Goal: Task Accomplishment & Management: Manage account settings

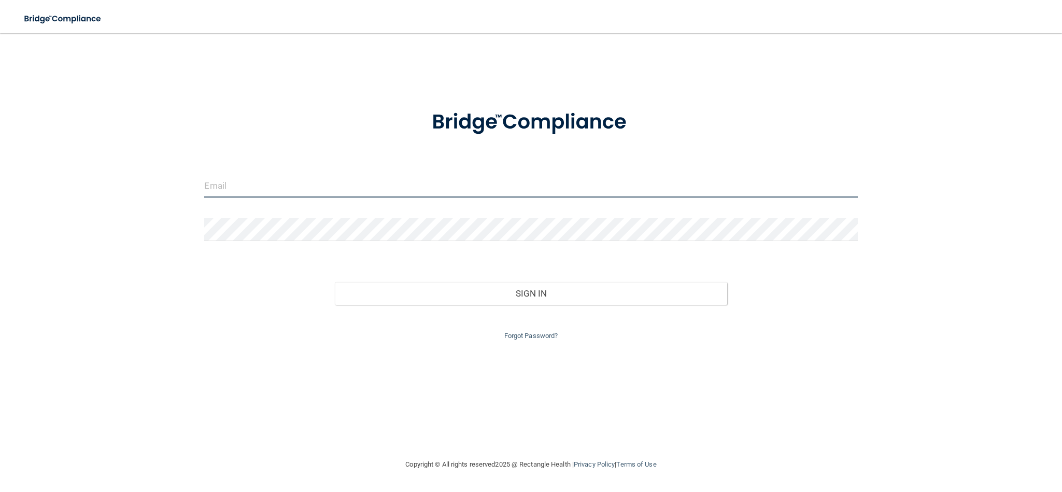
click at [257, 189] on input "email" at bounding box center [530, 185] width 653 height 23
type input "[PERSON_NAME][EMAIL_ADDRESS][DOMAIN_NAME]"
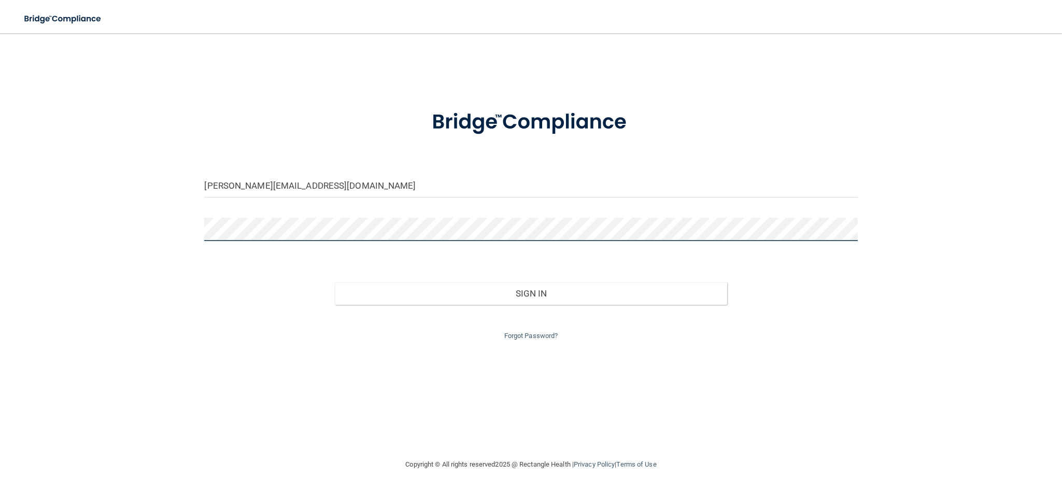
click at [335, 282] on button "Sign In" at bounding box center [531, 293] width 392 height 23
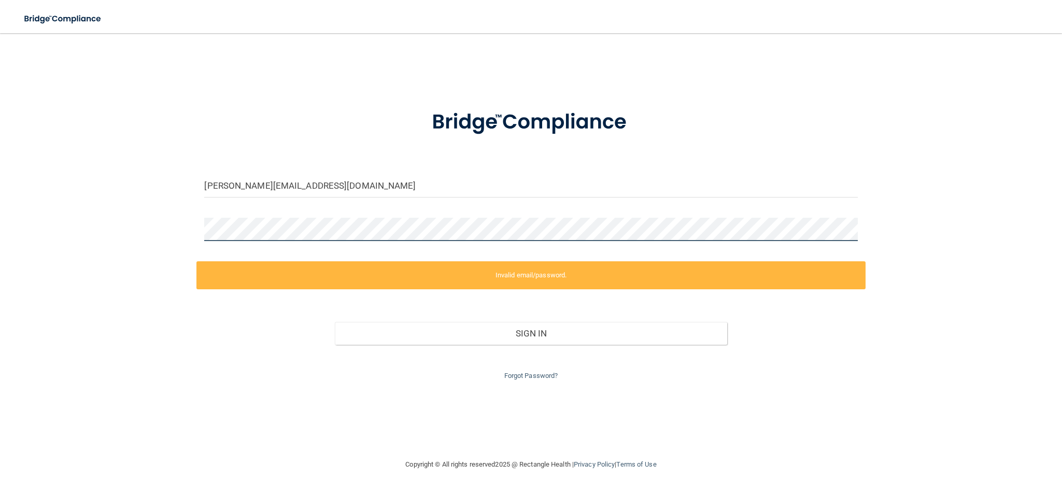
click at [67, 224] on div "[PERSON_NAME][EMAIL_ADDRESS][DOMAIN_NAME] Invalid email/password. You don't hav…" at bounding box center [531, 246] width 1020 height 404
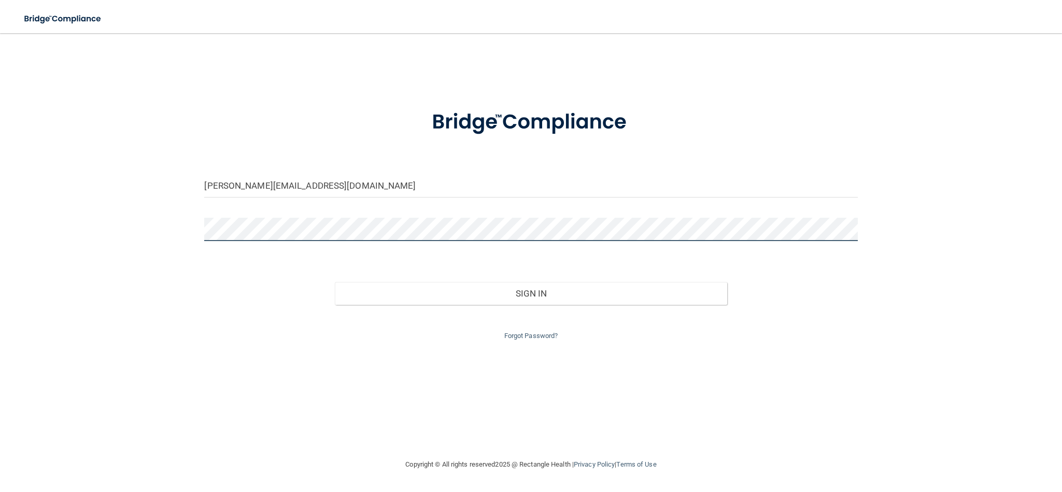
click at [335, 282] on button "Sign In" at bounding box center [531, 293] width 392 height 23
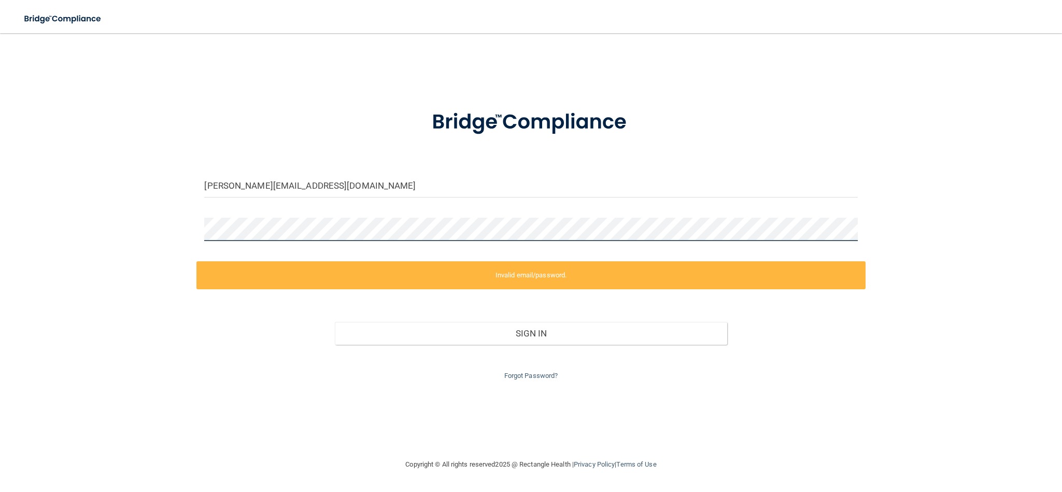
click at [175, 222] on div "[PERSON_NAME][EMAIL_ADDRESS][DOMAIN_NAME] Invalid email/password. You don't hav…" at bounding box center [531, 246] width 1020 height 404
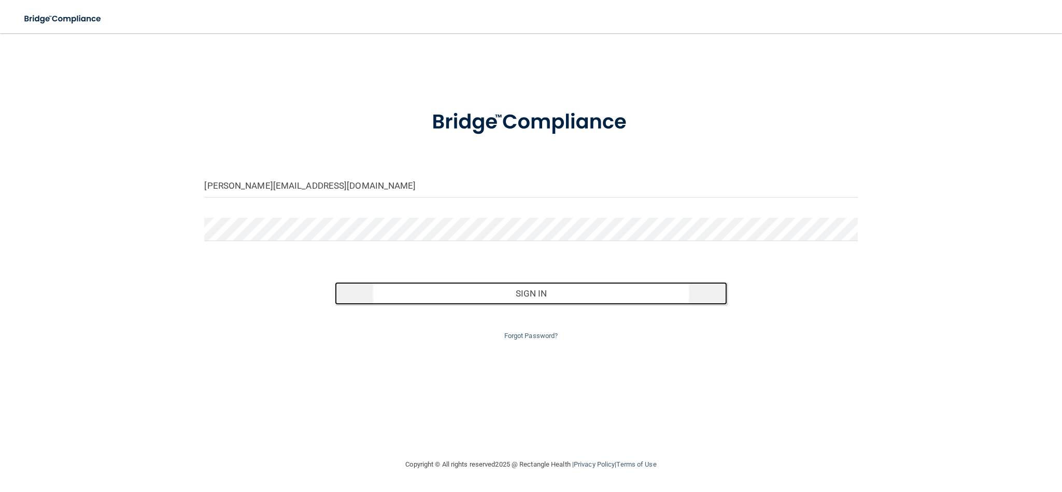
click at [521, 290] on button "Sign In" at bounding box center [531, 293] width 392 height 23
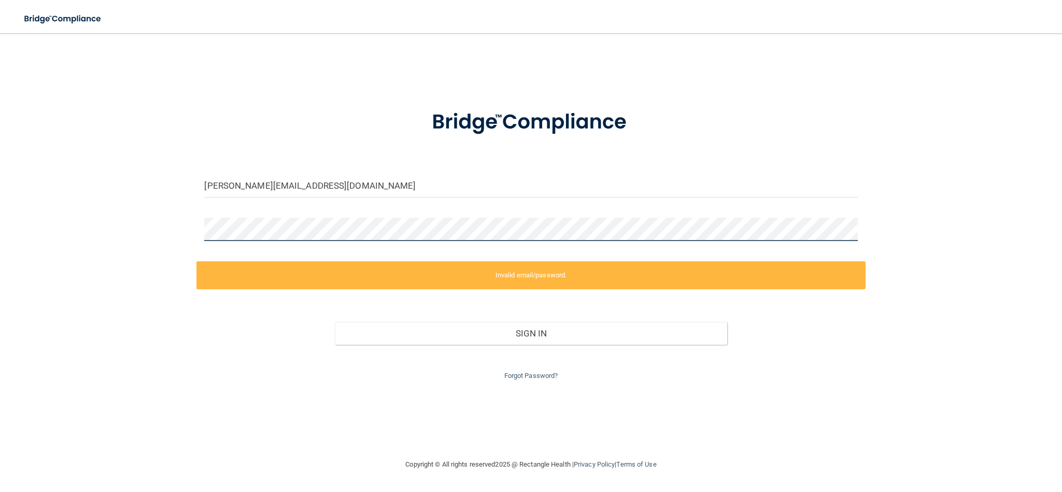
click at [32, 215] on div "[PERSON_NAME][EMAIL_ADDRESS][DOMAIN_NAME] Invalid email/password. You don't hav…" at bounding box center [531, 246] width 1020 height 404
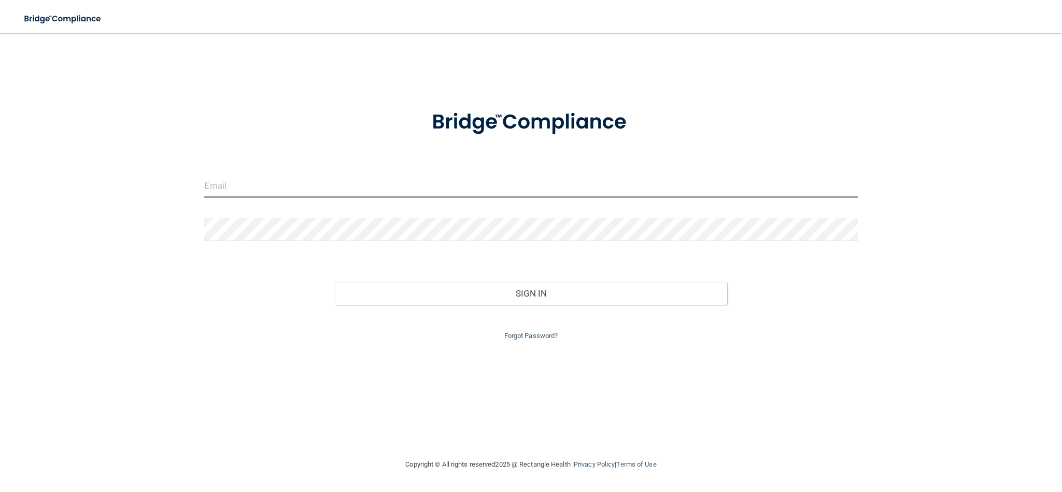
click at [249, 182] on input "email" at bounding box center [530, 185] width 653 height 23
type input "[EMAIL_ADDRESS][DOMAIN_NAME]"
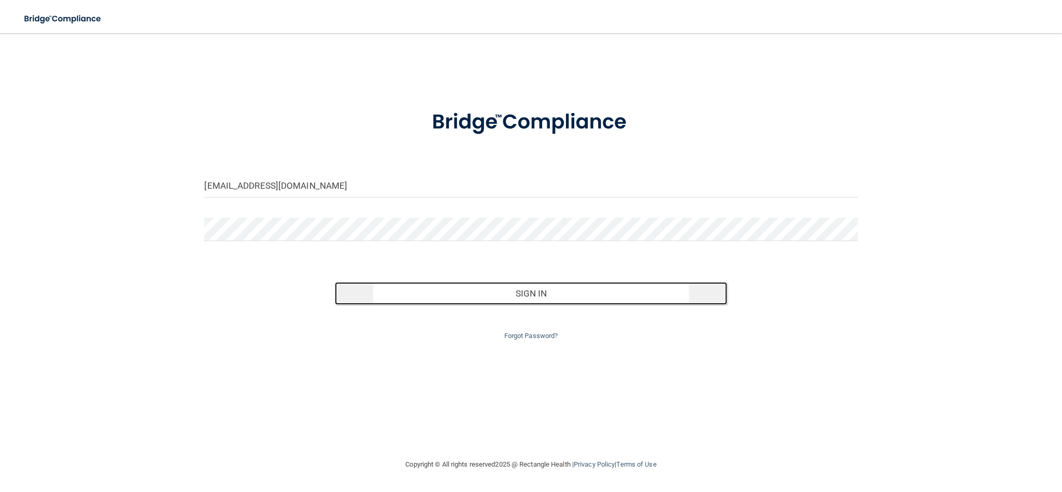
click at [539, 294] on button "Sign In" at bounding box center [531, 293] width 392 height 23
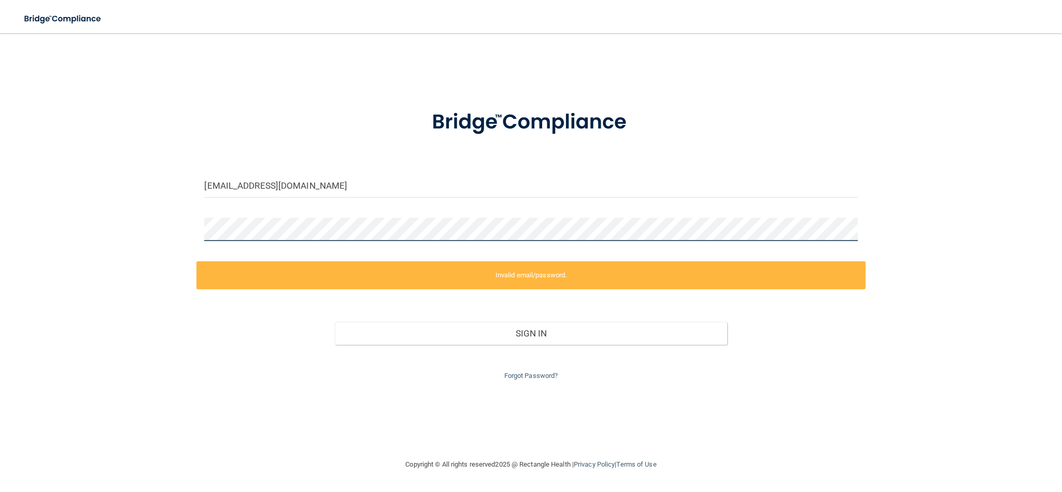
click at [0, 198] on main "[EMAIL_ADDRESS][DOMAIN_NAME] Invalid email/password. You don't have permission …" at bounding box center [531, 262] width 1062 height 459
click at [511, 276] on label "Invalid email/password." at bounding box center [530, 275] width 668 height 28
click at [521, 276] on label "Invalid email/password." at bounding box center [530, 275] width 668 height 28
